Goal: Task Accomplishment & Management: Use online tool/utility

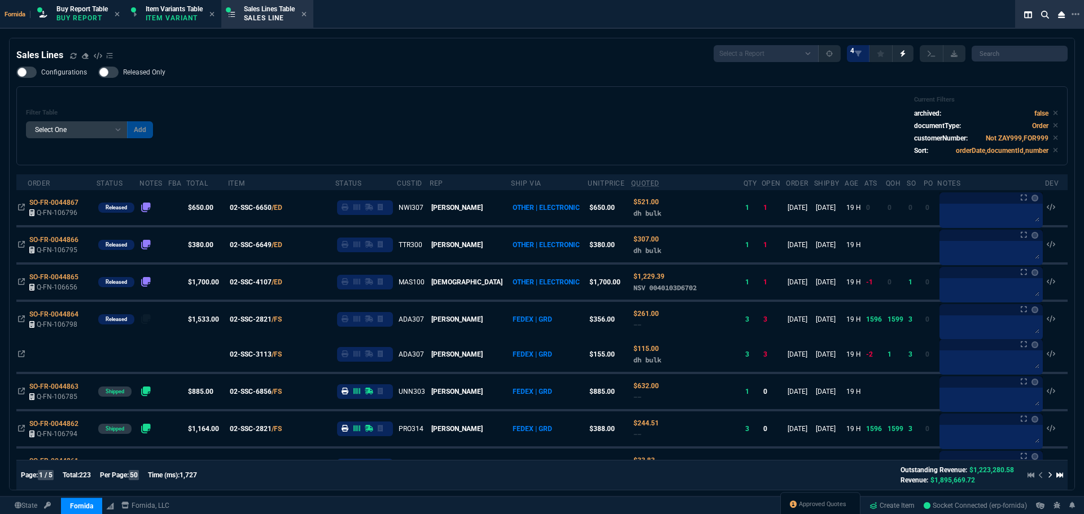
select select "1: BROV"
select select
click at [71, 54] on icon at bounding box center [73, 56] width 6 height 6
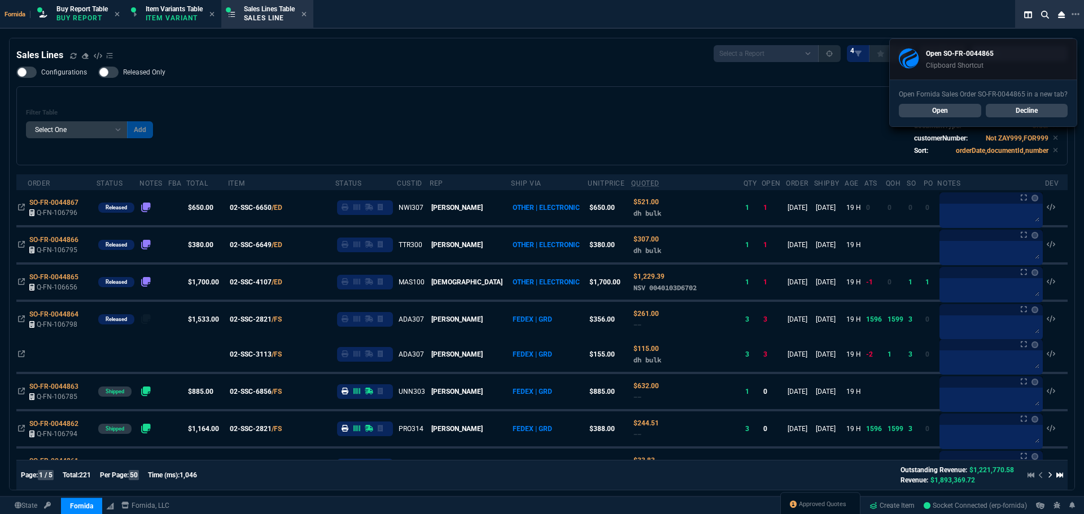
click at [423, 84] on div "Configurations Released Only Filter Table Select One Add Filter () Age () ATS (…" at bounding box center [541, 116] width 1051 height 99
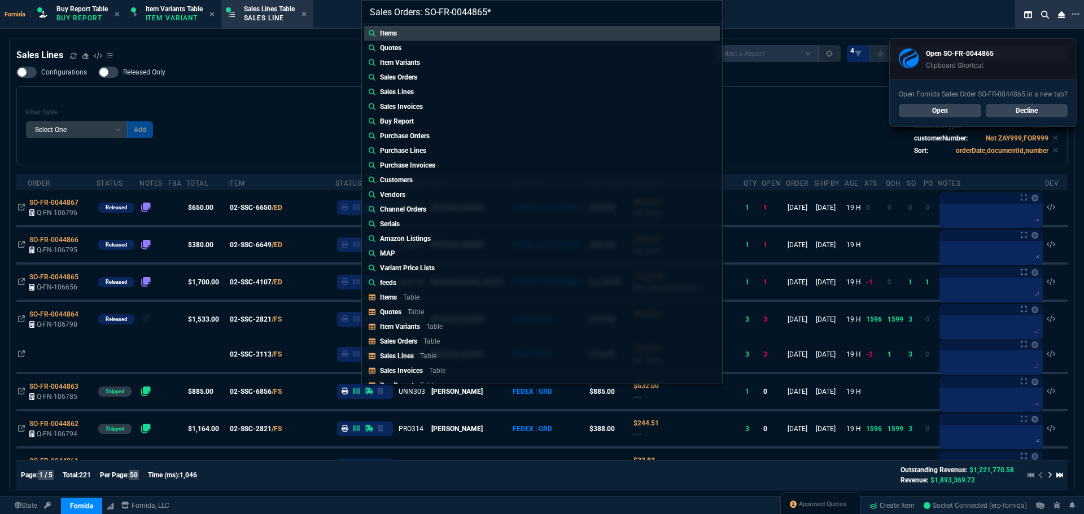
type input "Sales Orders: SO-FR-0044865"
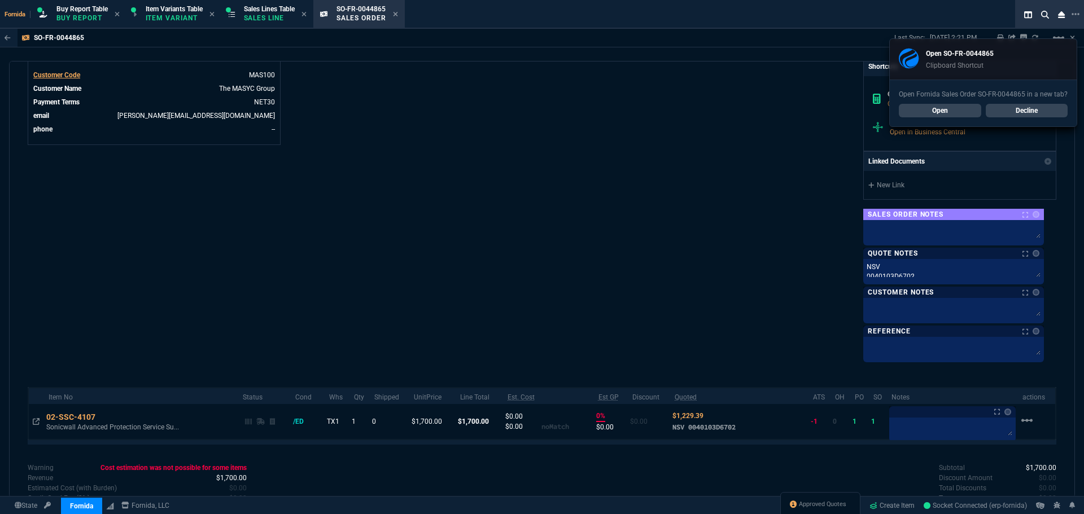
scroll to position [505, 0]
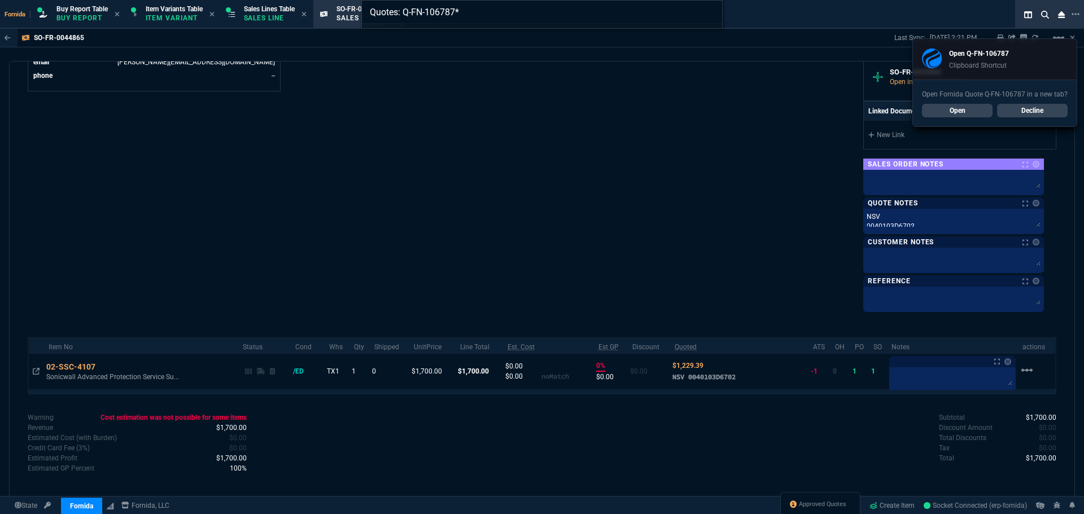
type input "Quotes: Q-FN-106787"
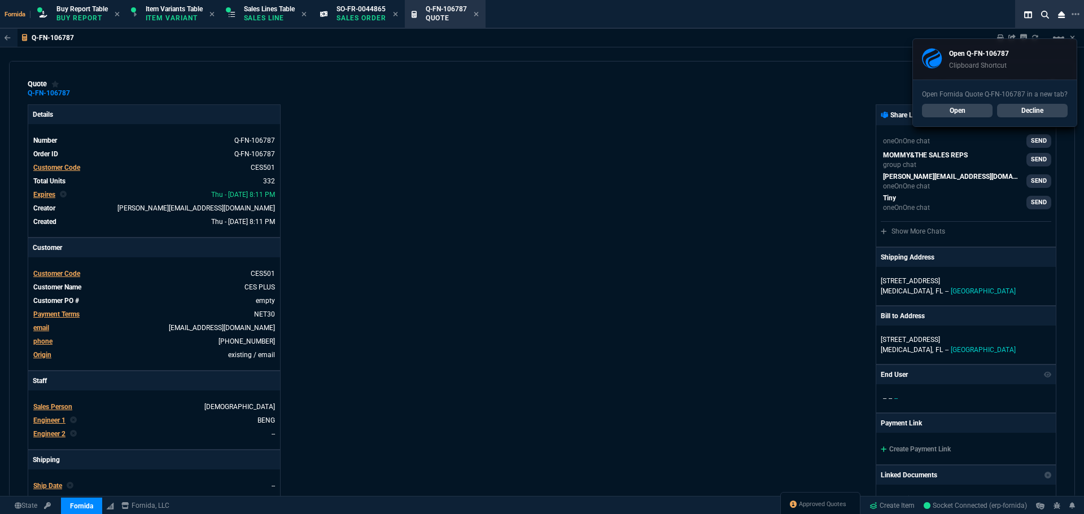
type input "36"
type input "20"
type input "38"
type input "36"
type input "14"
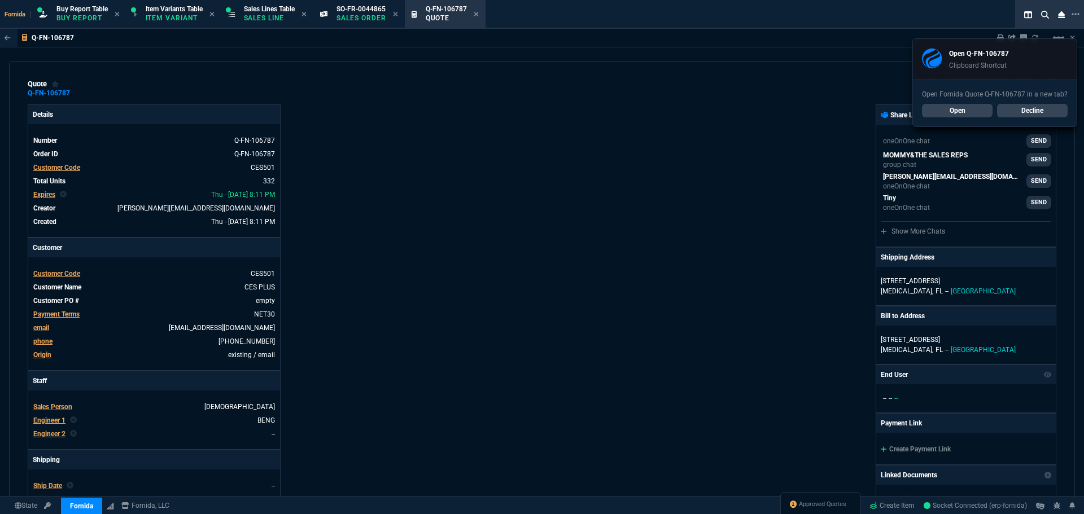
type input "17"
type input "11"
type input "23"
type input "13"
type input "15"
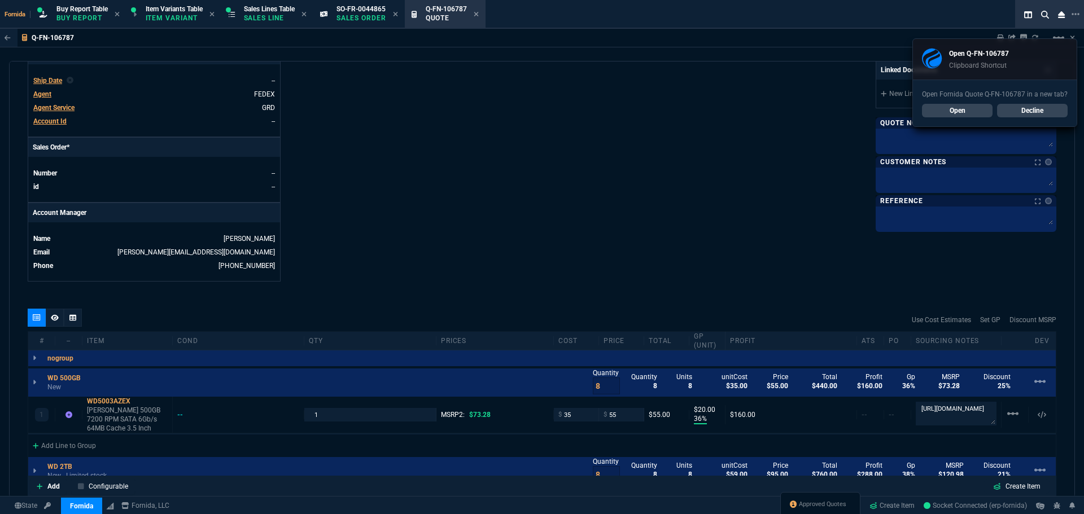
type input "25"
type input "21"
type input "60"
type input "33"
type input "9"
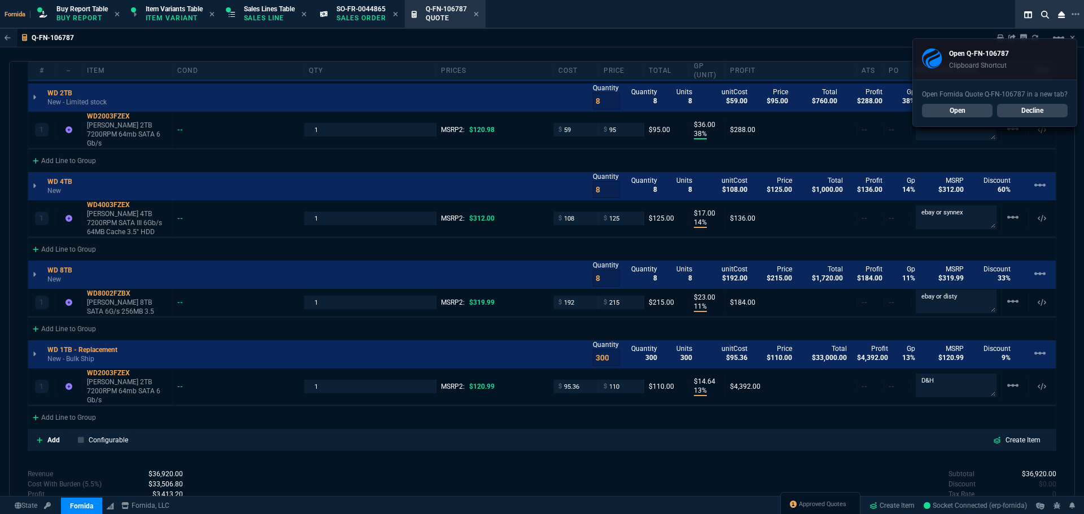
scroll to position [861, 0]
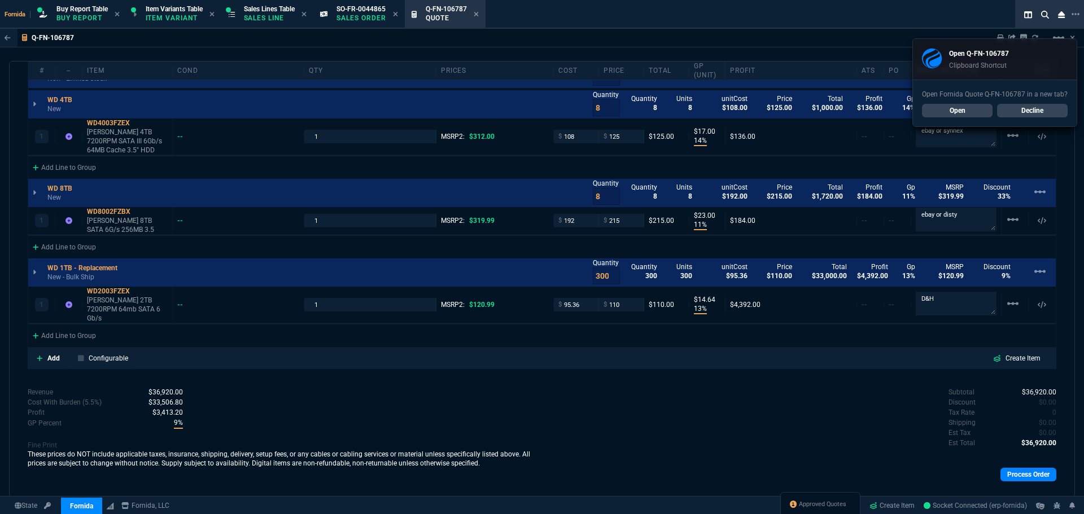
click at [1028, 114] on link "Decline" at bounding box center [1032, 111] width 71 height 14
